Goal: Information Seeking & Learning: Learn about a topic

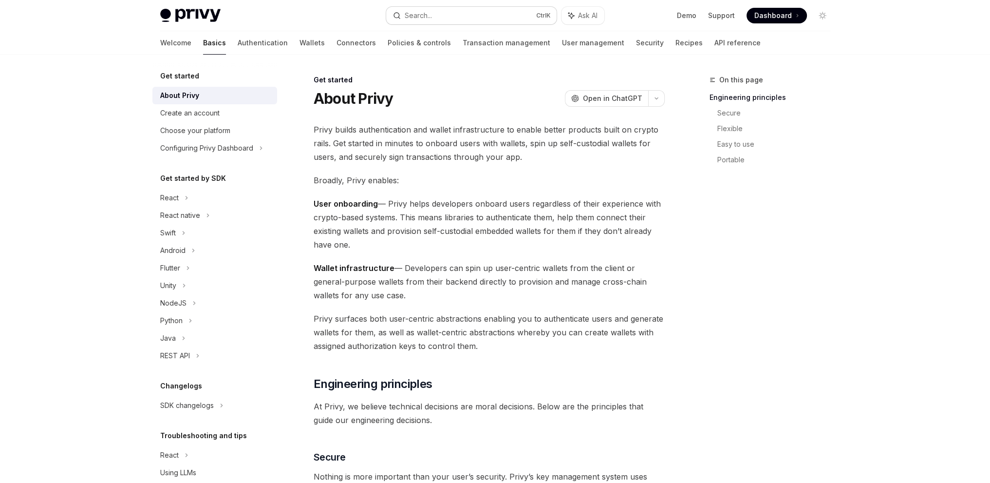
click at [431, 15] on div "Search..." at bounding box center [418, 16] width 27 height 12
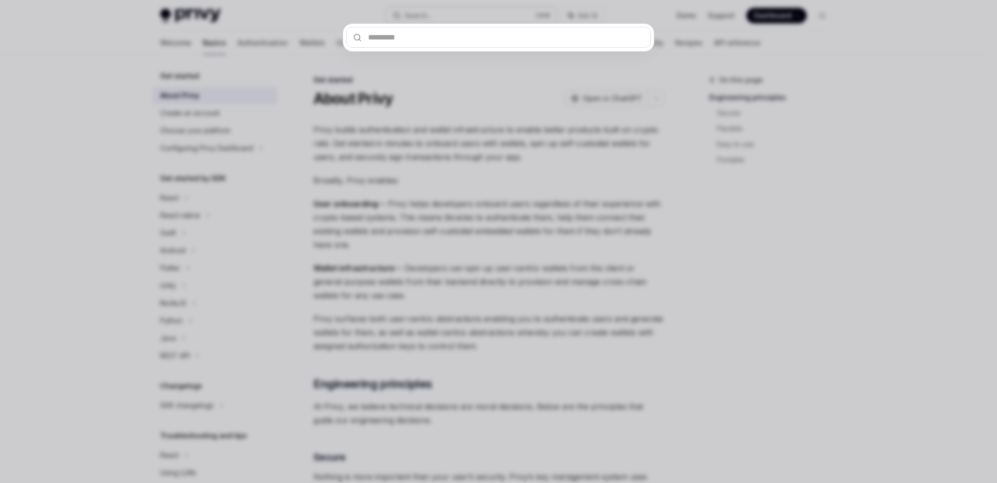
type input "*"
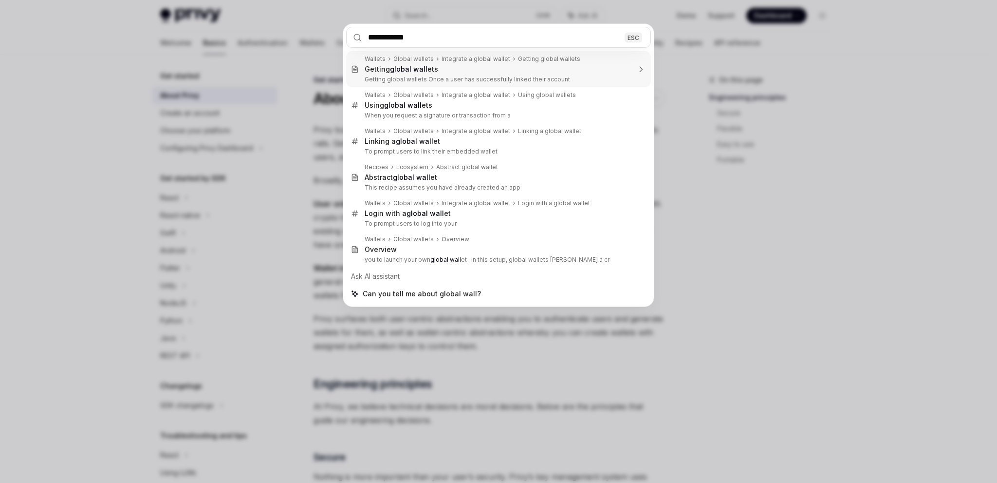
type input "**********"
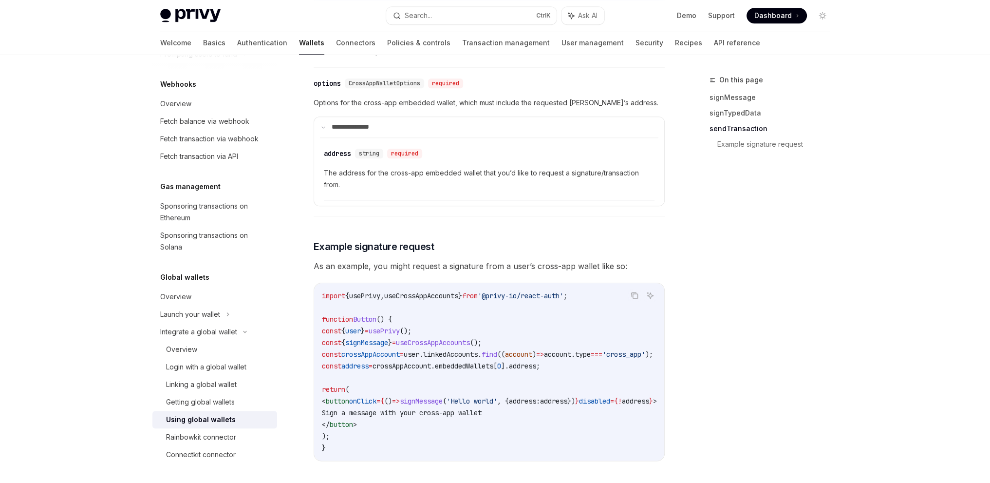
scroll to position [1636, 0]
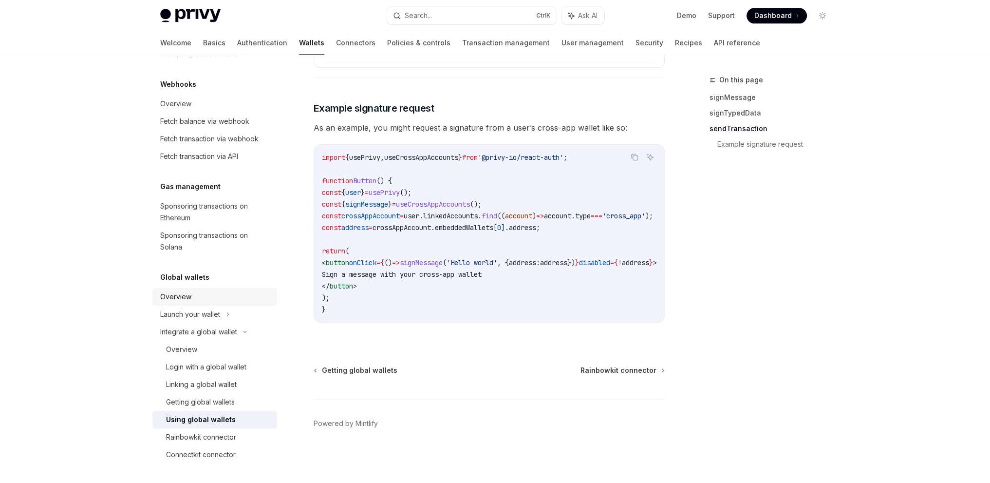
click at [181, 295] on div "Overview" at bounding box center [175, 297] width 31 height 12
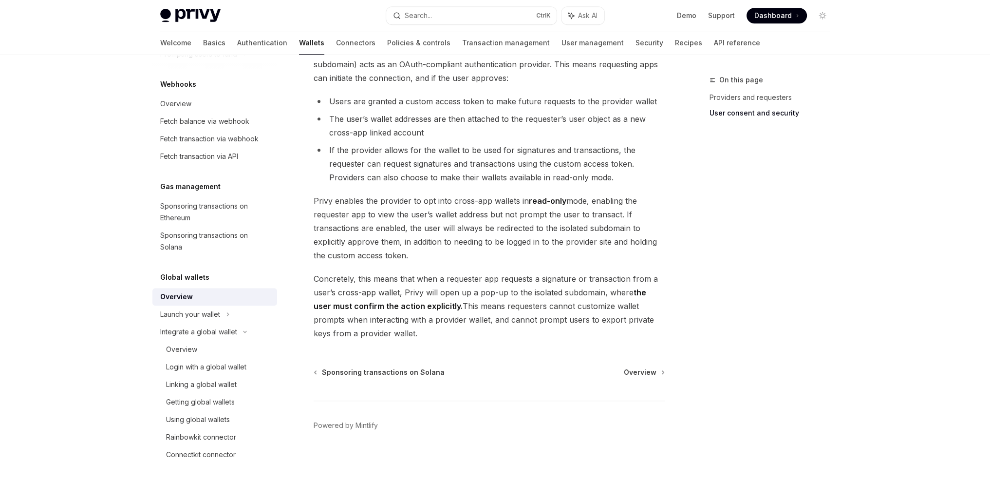
scroll to position [752, 0]
click at [197, 368] on div "Login with a global wallet" at bounding box center [206, 367] width 80 height 12
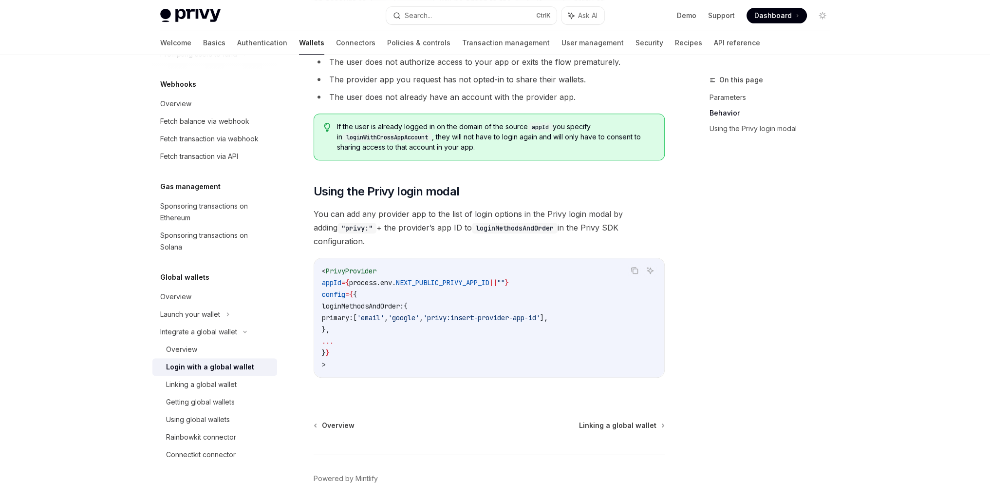
scroll to position [628, 0]
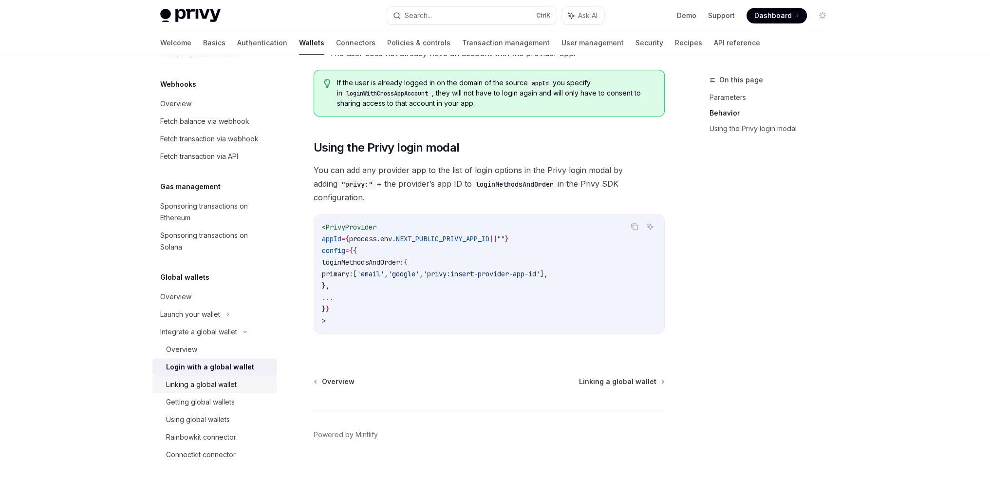
click at [219, 383] on div "Linking a global wallet" at bounding box center [201, 384] width 71 height 12
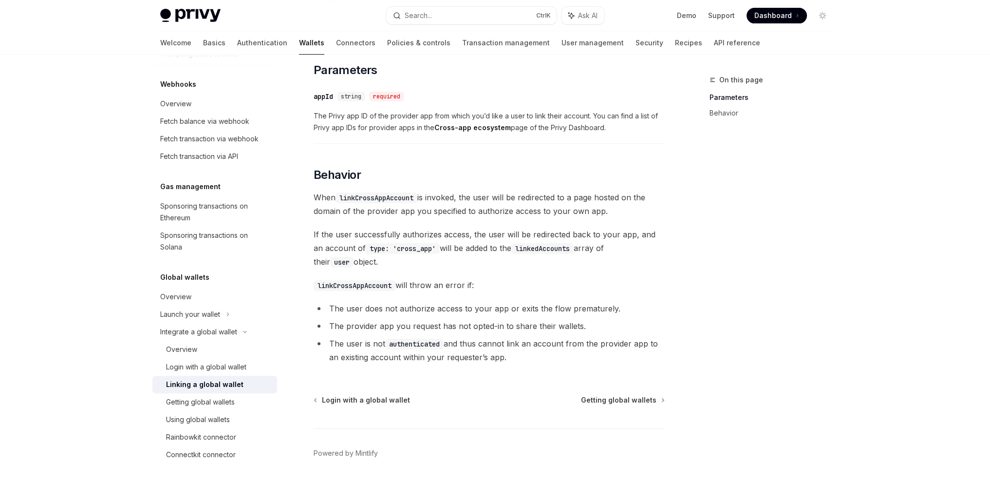
scroll to position [374, 0]
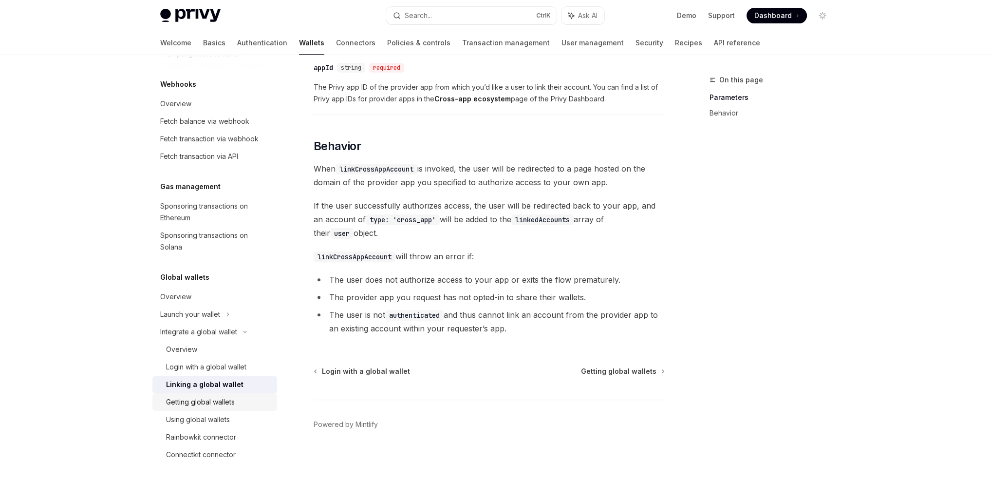
click at [203, 403] on div "Getting global wallets" at bounding box center [200, 402] width 69 height 12
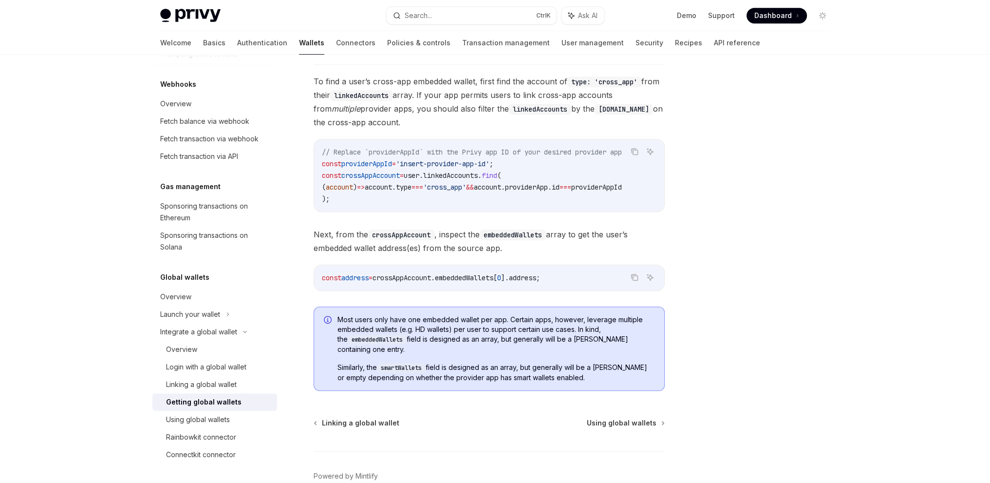
scroll to position [674, 0]
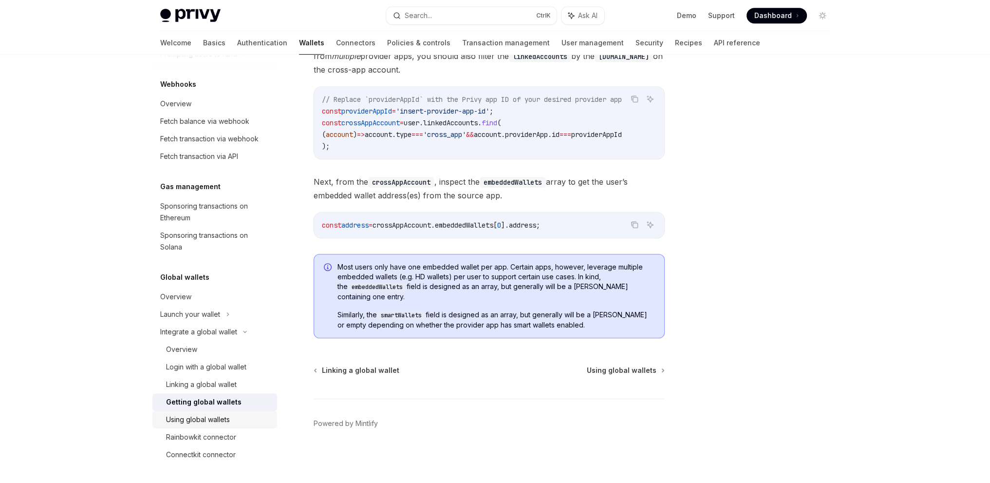
click at [199, 414] on div "Using global wallets" at bounding box center [198, 419] width 64 height 12
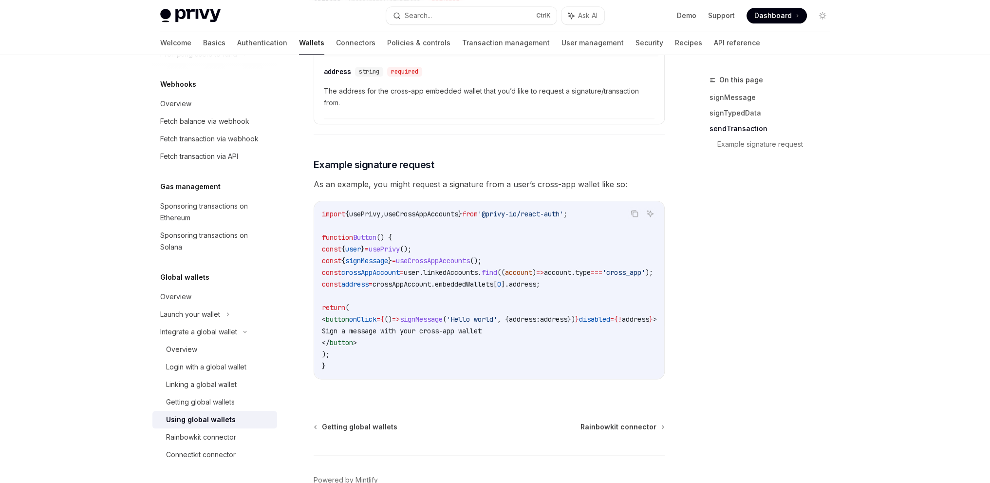
scroll to position [1636, 0]
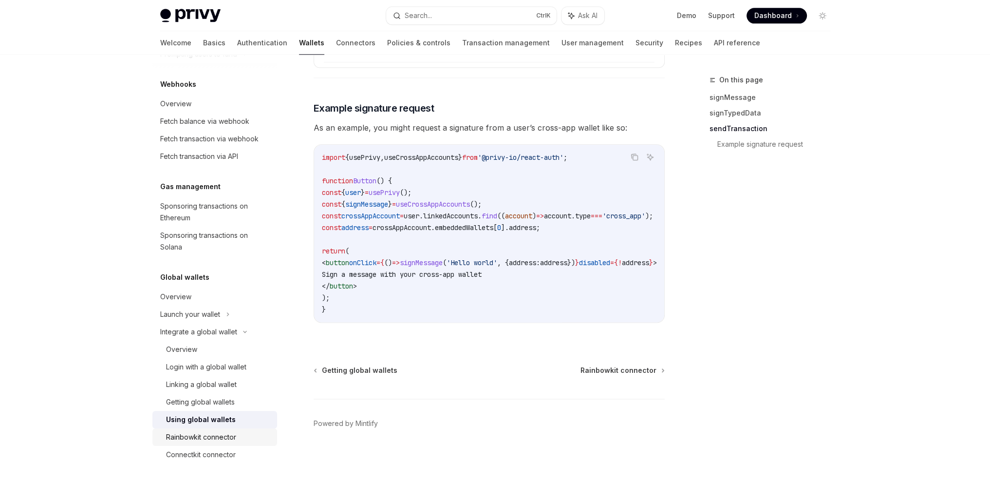
click at [212, 436] on div "Rainbowkit connector" at bounding box center [201, 437] width 70 height 12
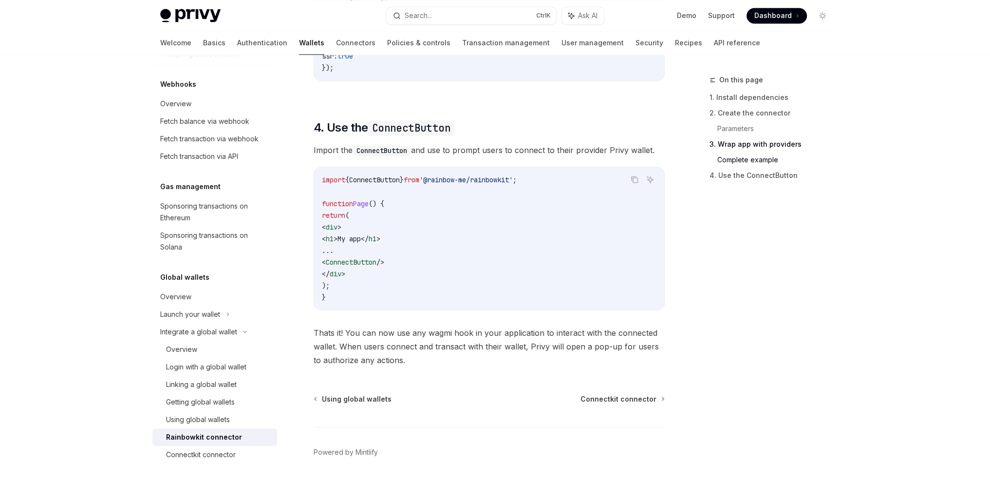
scroll to position [2325, 0]
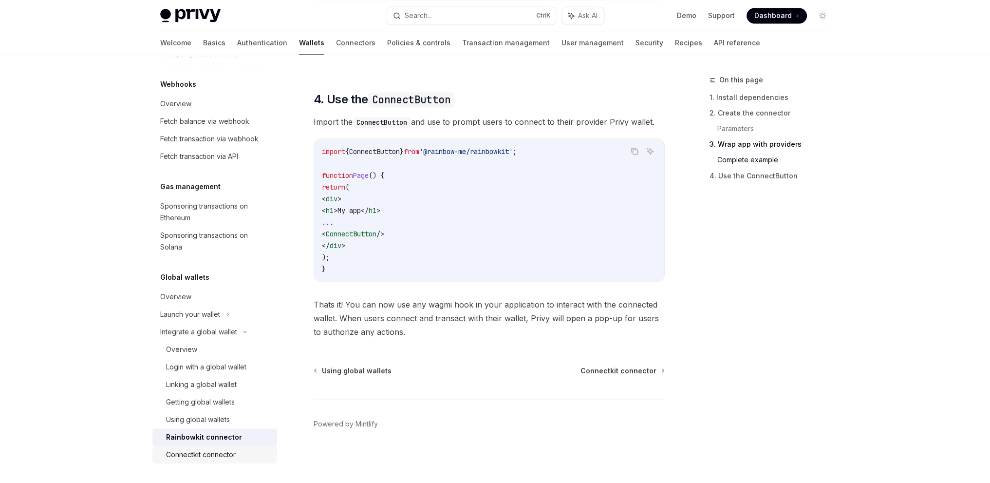
click at [217, 449] on div "Connectkit connector" at bounding box center [201, 454] width 70 height 12
type textarea "*"
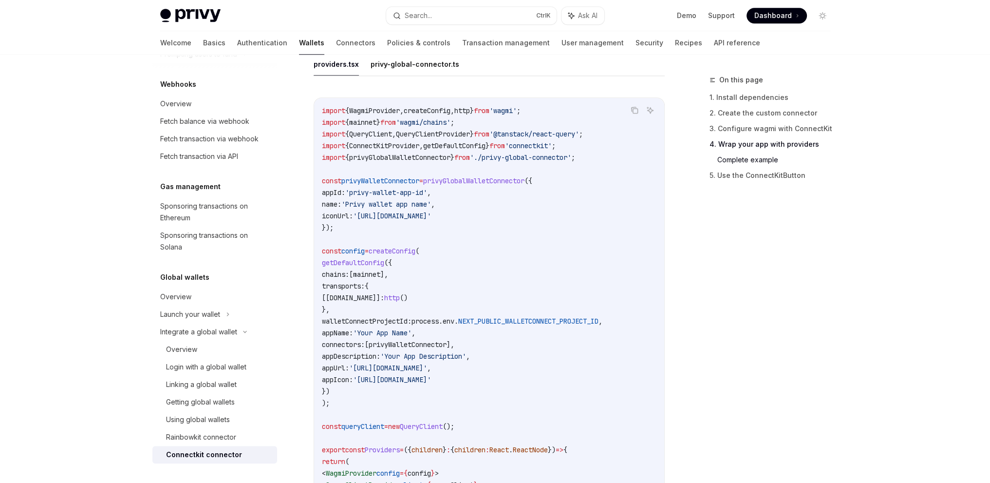
scroll to position [1428, 0]
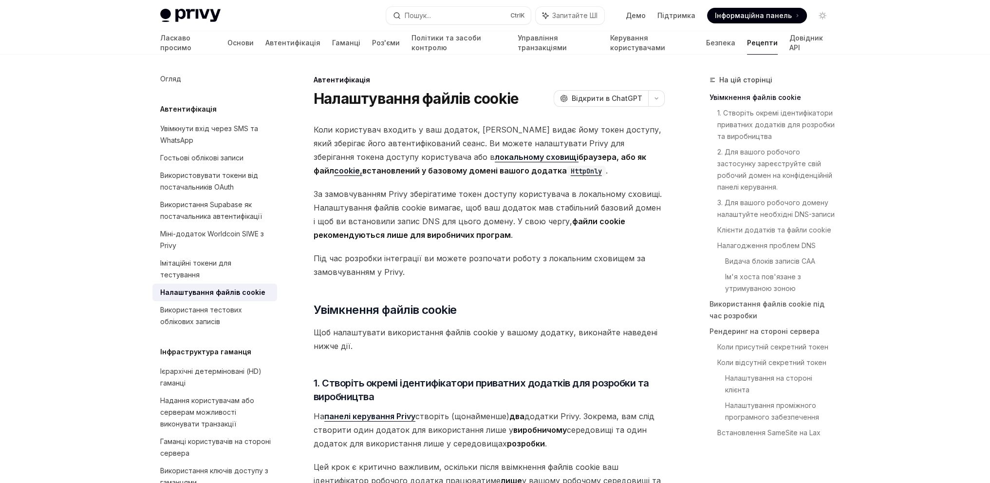
type textarea "*"
drag, startPoint x: 650, startPoint y: 330, endPoint x: 315, endPoint y: 85, distance: 415.4
copy div "Loremipsumdolo Sitametconse adipis elitse DoeiUS Temporin u LaboREE DoloRE Magn…"
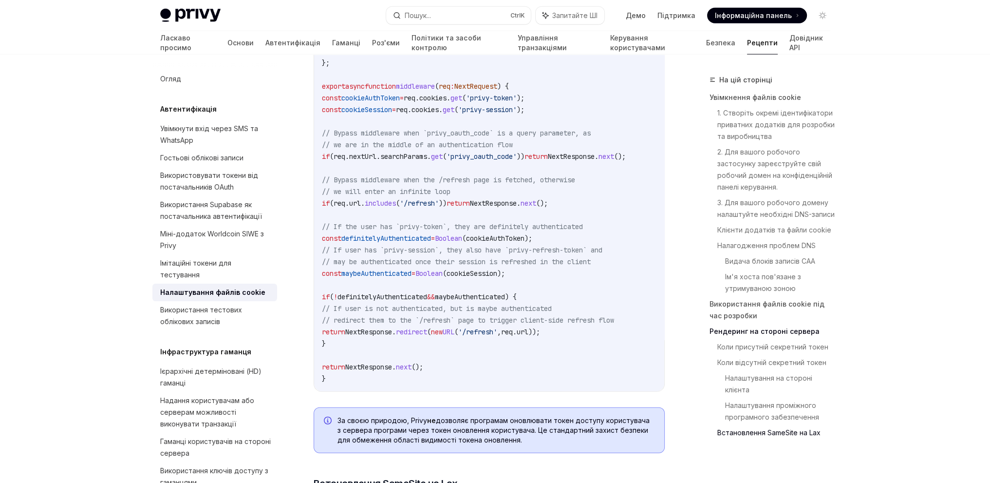
scroll to position [3846, 0]
